Goal: Find specific page/section: Find specific page/section

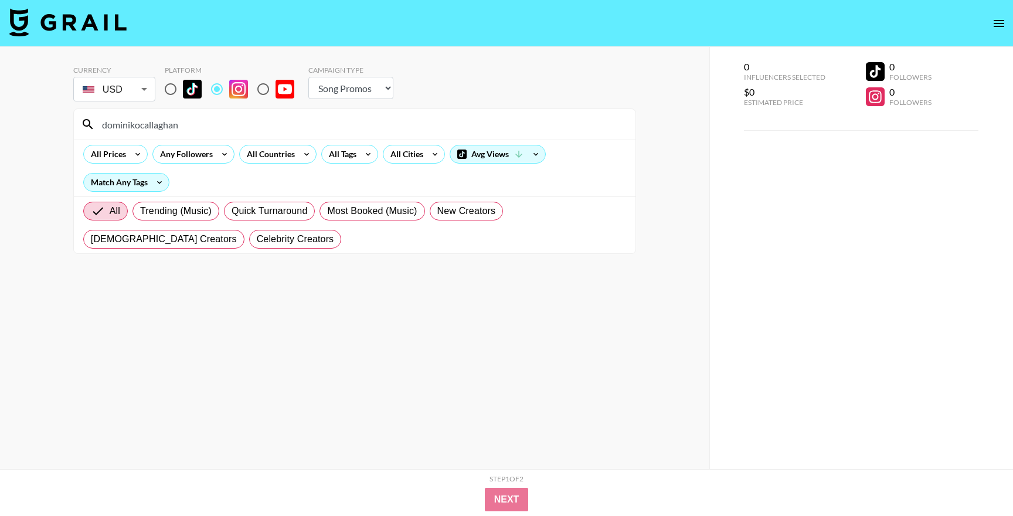
select select "Song"
click at [261, 121] on input "dominikocallaghan" at bounding box center [361, 124] width 533 height 19
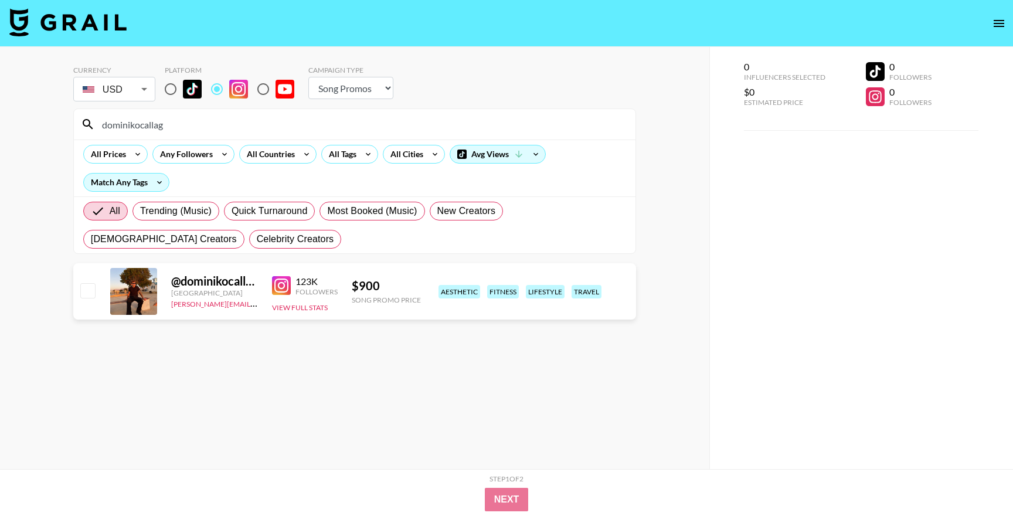
click at [189, 113] on div "dominikocallag" at bounding box center [355, 124] width 562 height 30
click at [187, 124] on input "dominikocallag" at bounding box center [361, 124] width 533 height 19
paste input "@[PERSON_NAME].[PERSON_NAME]"
click at [187, 124] on input "dominikocallag" at bounding box center [361, 124] width 533 height 19
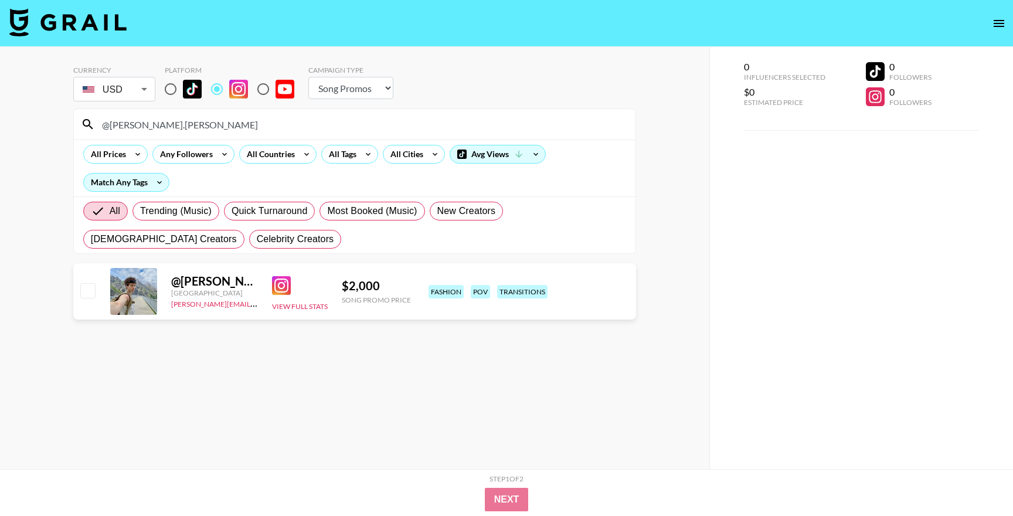
click at [185, 125] on input "@[PERSON_NAME].[PERSON_NAME]" at bounding box center [361, 124] width 533 height 19
paste input "jack_chilcote"
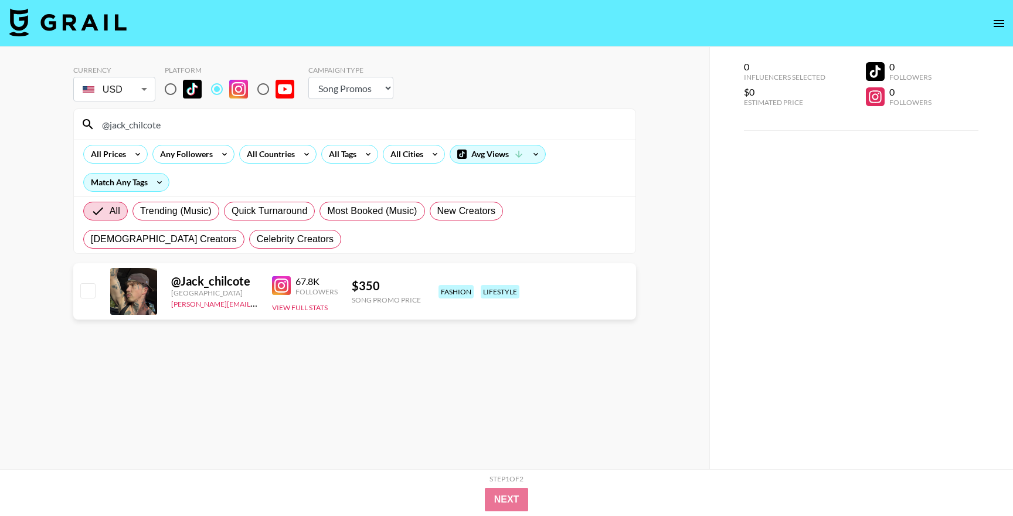
type input "@jack_chilcote"
click at [164, 130] on input "@jack_chilcote" at bounding box center [361, 124] width 533 height 19
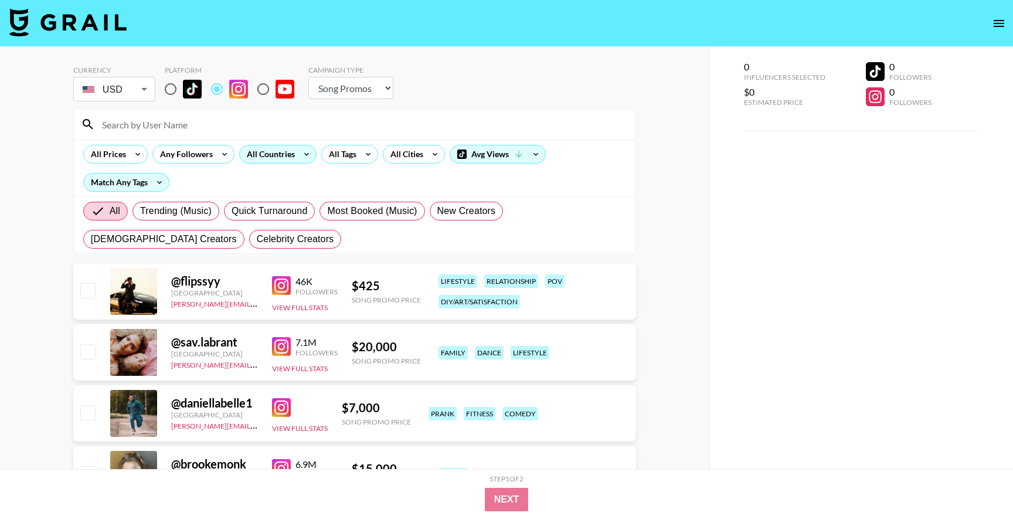
click at [269, 154] on div "All Countries" at bounding box center [268, 154] width 57 height 18
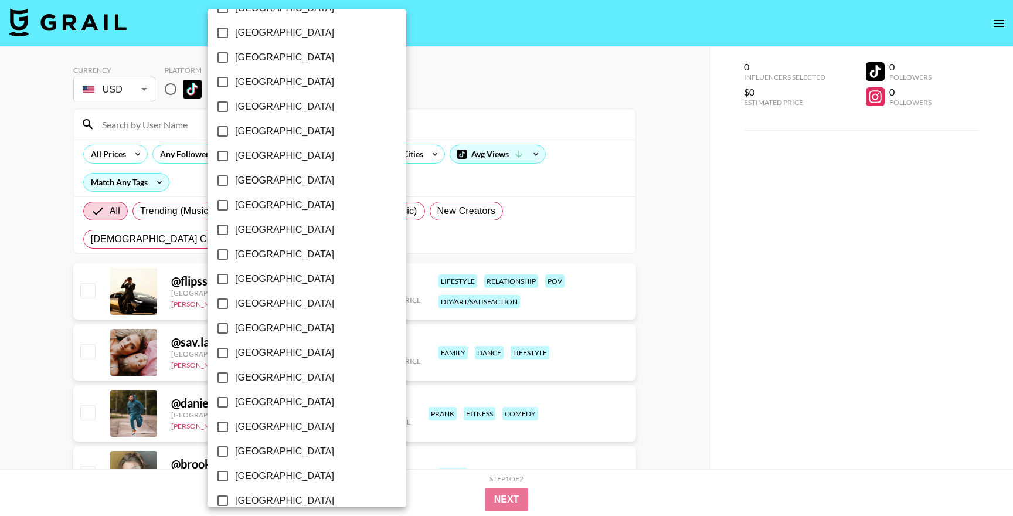
scroll to position [712, 0]
click at [239, 108] on span "[GEOGRAPHIC_DATA]" at bounding box center [284, 107] width 99 height 14
click at [235, 108] on input "[GEOGRAPHIC_DATA]" at bounding box center [222, 106] width 25 height 25
checkbox input "true"
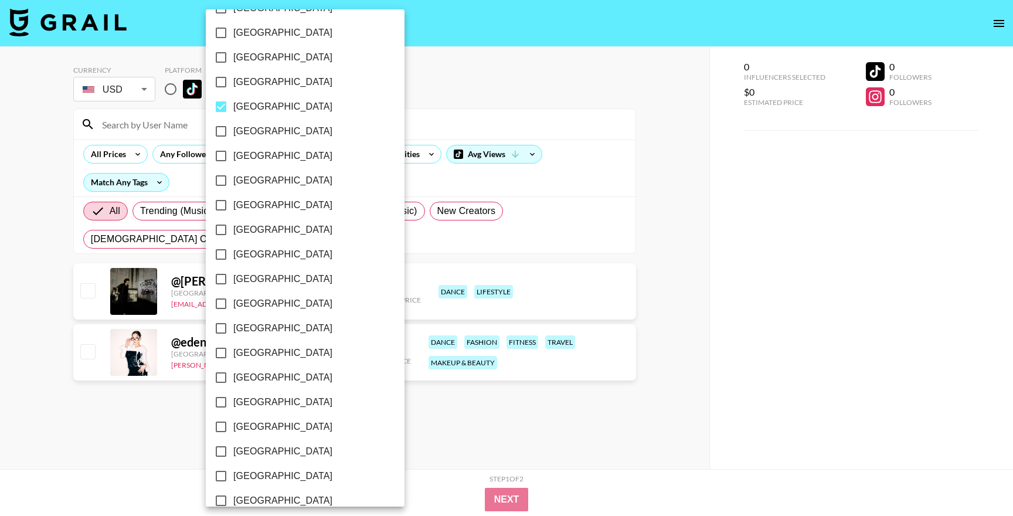
click at [464, 84] on div at bounding box center [506, 258] width 1013 height 516
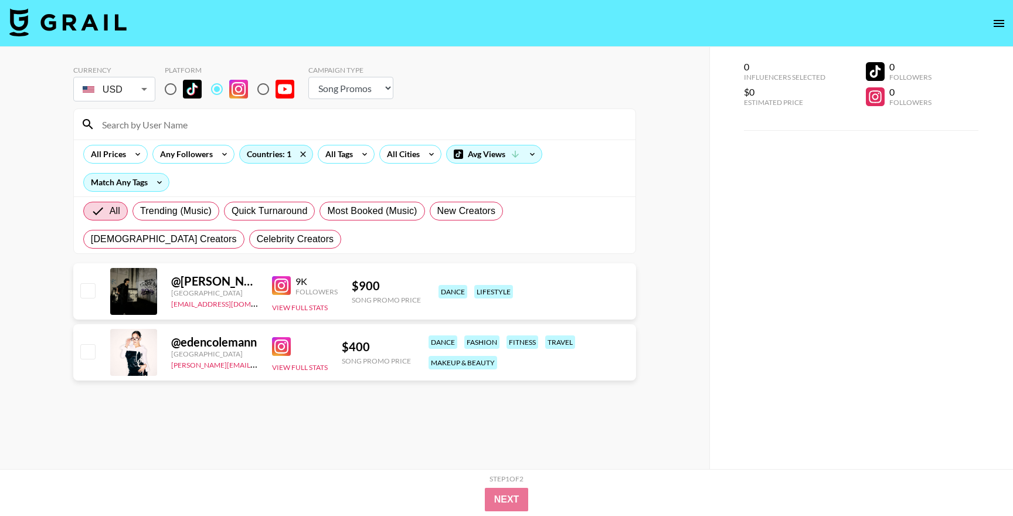
click at [280, 348] on img at bounding box center [281, 346] width 19 height 19
click at [285, 287] on img at bounding box center [281, 285] width 19 height 19
click at [273, 149] on div "Countries: 1" at bounding box center [276, 154] width 73 height 18
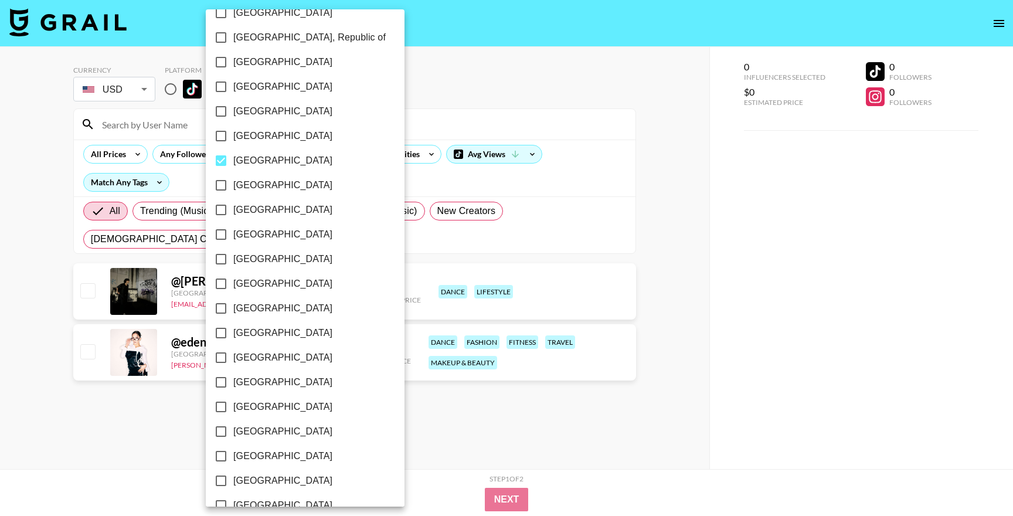
scroll to position [649, 0]
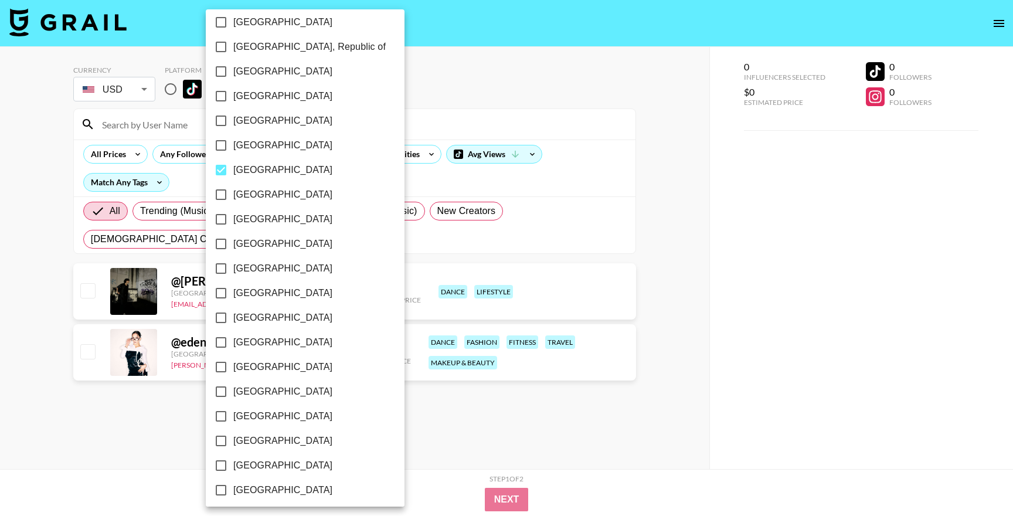
click at [258, 171] on span "[GEOGRAPHIC_DATA]" at bounding box center [282, 170] width 99 height 14
click at [233, 171] on input "[GEOGRAPHIC_DATA]" at bounding box center [221, 170] width 25 height 25
checkbox input "false"
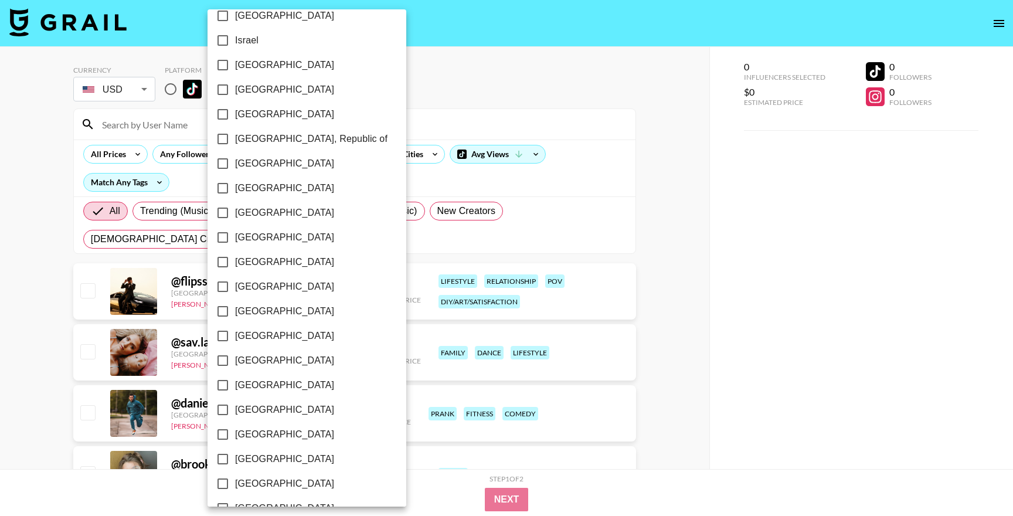
scroll to position [530, 0]
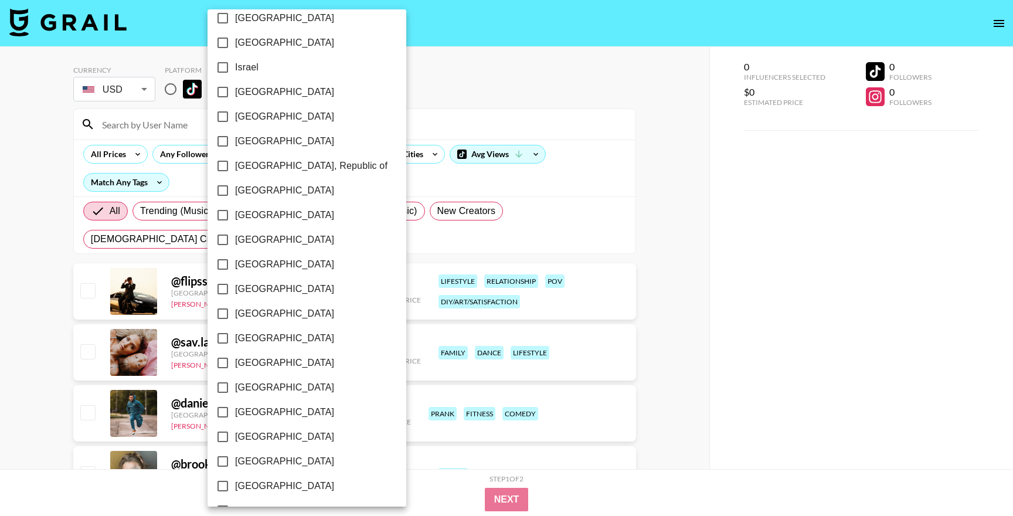
click at [266, 96] on label "[GEOGRAPHIC_DATA]" at bounding box center [298, 92] width 177 height 25
click at [235, 96] on input "[GEOGRAPHIC_DATA]" at bounding box center [222, 92] width 25 height 25
checkbox input "true"
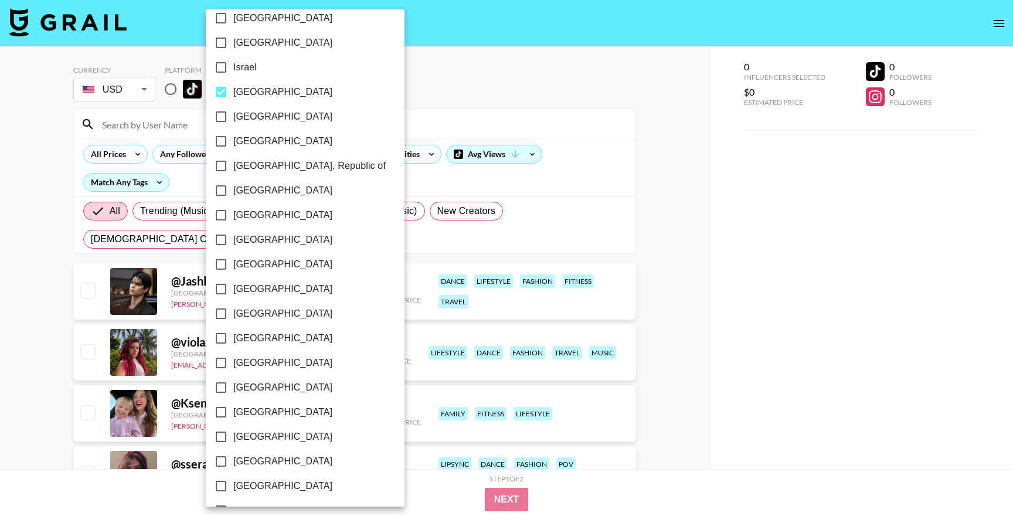
click at [478, 45] on div at bounding box center [506, 258] width 1013 height 516
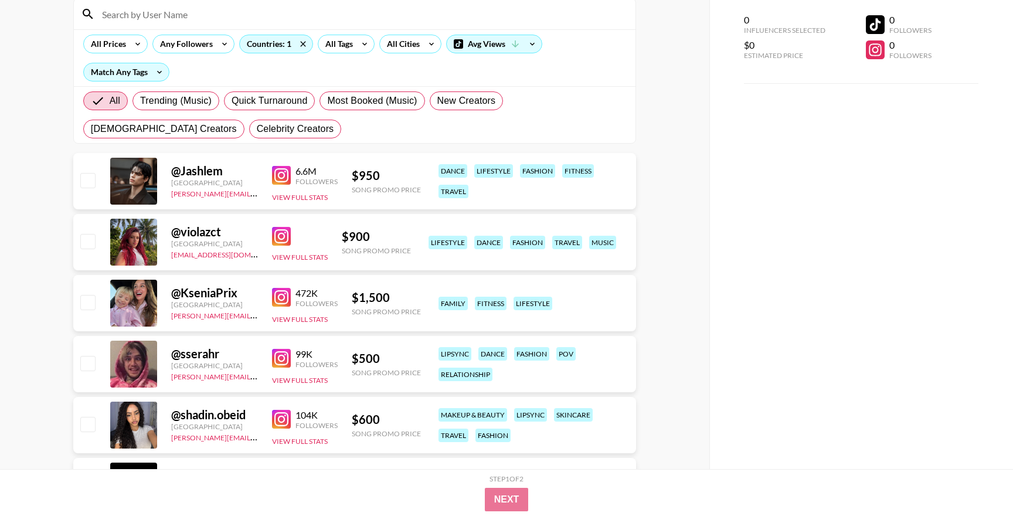
scroll to position [111, 0]
click at [270, 175] on div "@ Jashlem [GEOGRAPHIC_DATA] [PERSON_NAME][EMAIL_ADDRESS][DOMAIN_NAME] 6.6M Foll…" at bounding box center [354, 180] width 563 height 56
click at [278, 175] on img at bounding box center [281, 174] width 19 height 19
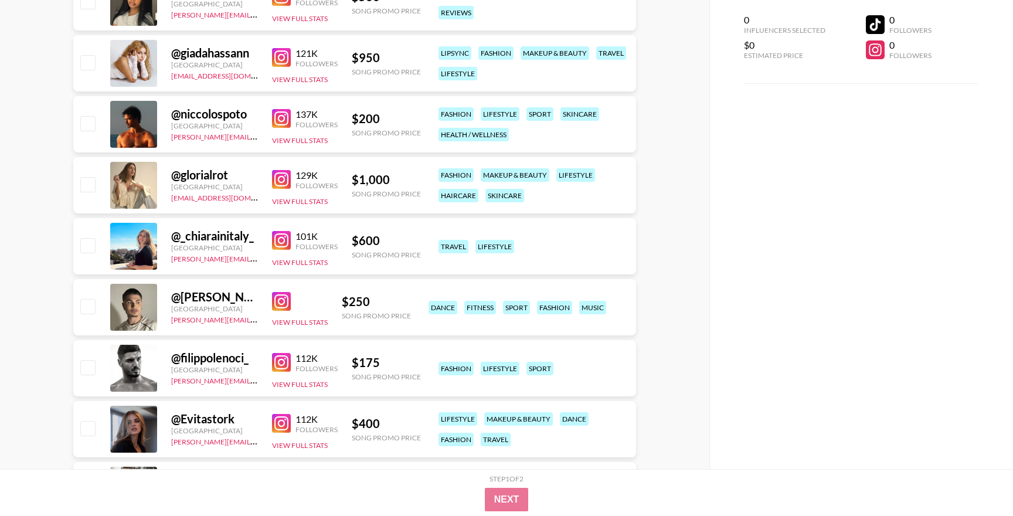
scroll to position [859, 0]
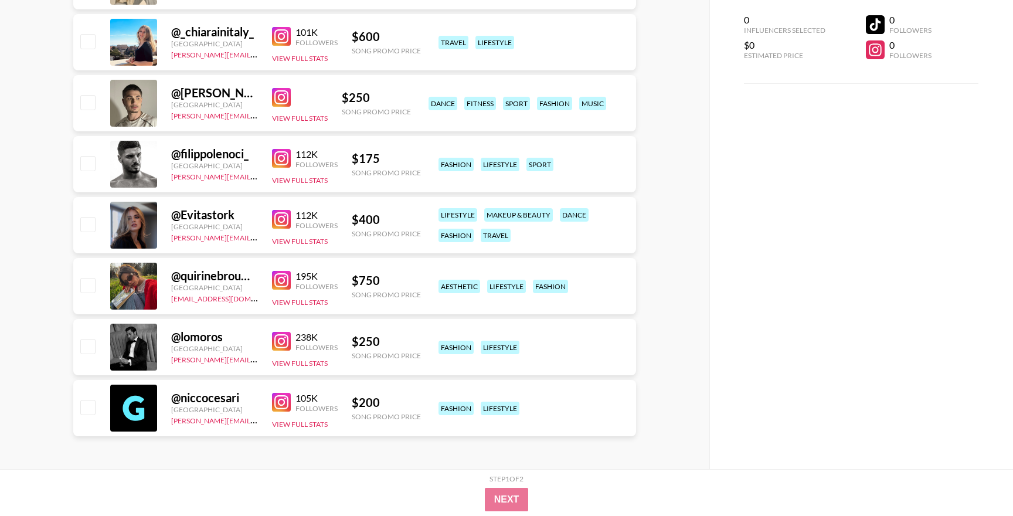
click at [280, 344] on img at bounding box center [281, 341] width 19 height 19
